Goal: Use online tool/utility: Use online tool/utility

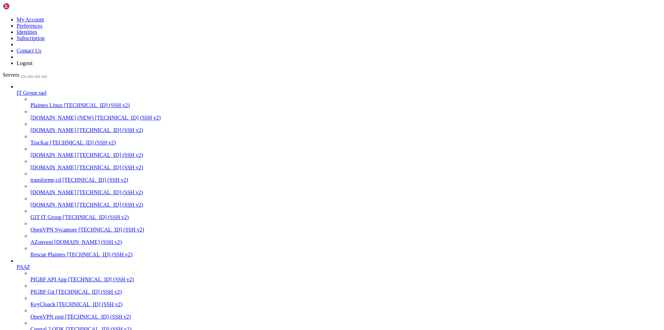
click at [37, 77] on div "button" at bounding box center [37, 77] width 0 height 0
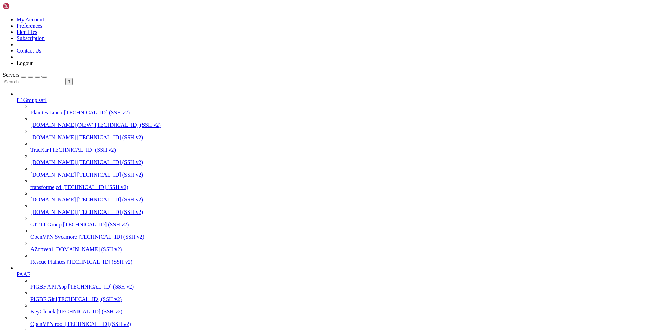
click at [52, 78] on input "text" at bounding box center [33, 81] width 61 height 7
paste input "[TECHNICAL_ID]"
type input "[TECHNICAL_ID]"
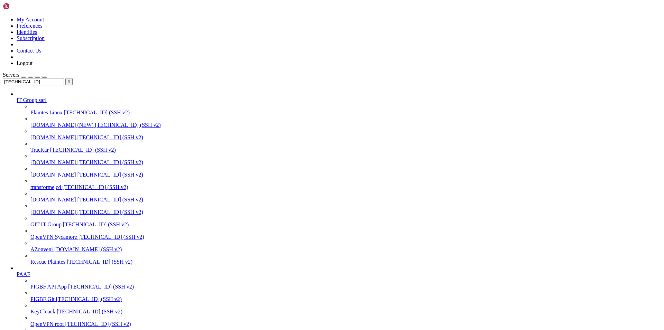
click at [70, 79] on span "" at bounding box center [69, 81] width 2 height 5
click at [48, 321] on span "OpenVPN root" at bounding box center [46, 324] width 33 height 6
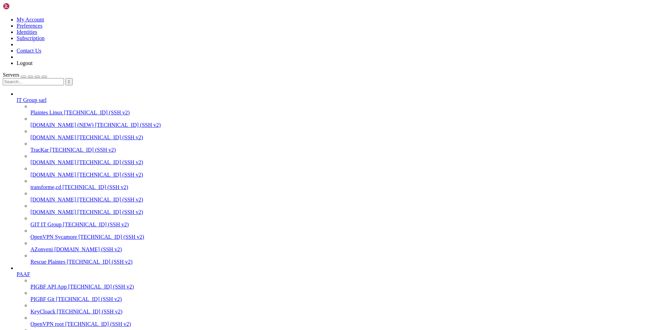
scroll to position [0, 0]
